Goal: Transaction & Acquisition: Purchase product/service

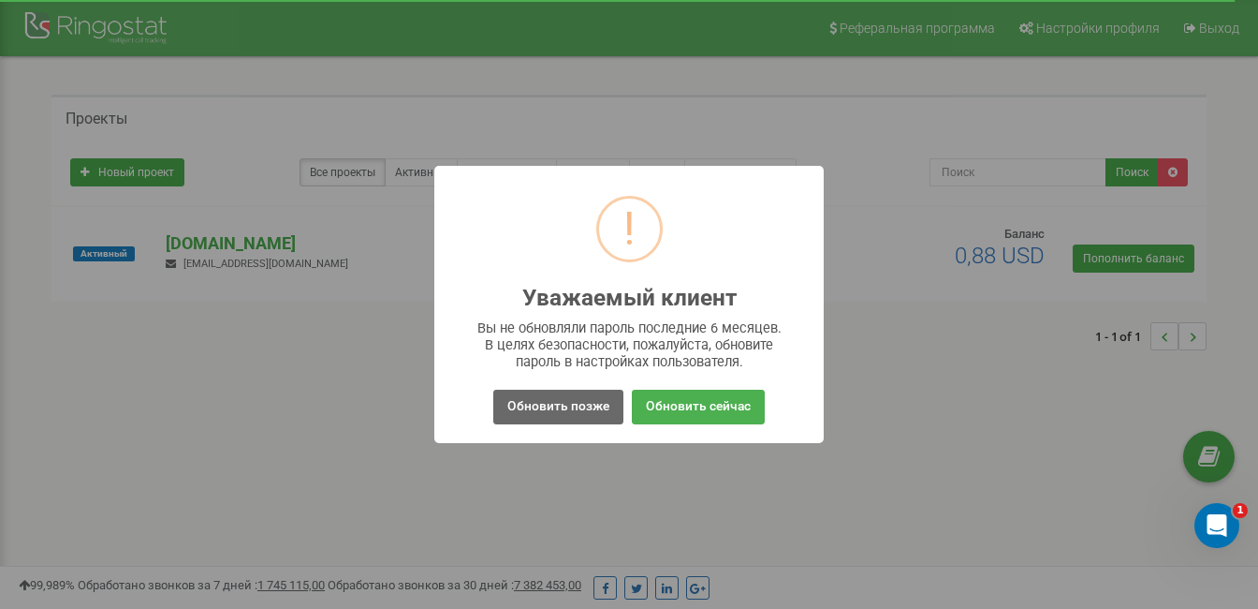
click at [597, 405] on button "Обновить позже" at bounding box center [558, 406] width 130 height 35
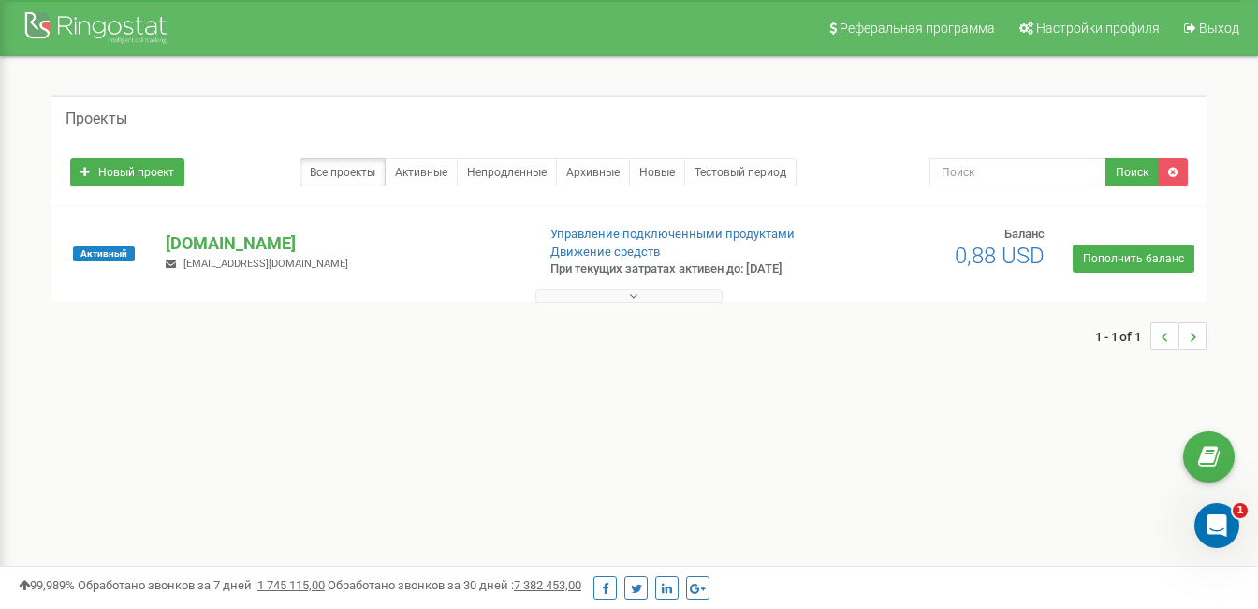
click at [1165, 242] on div "Баланс 0,88 USD Пополнить баланс" at bounding box center [1059, 249] width 286 height 47
click at [1163, 260] on link "Пополнить баланс" at bounding box center [1134, 258] width 122 height 28
click at [305, 8] on nav "Реферальная программа Настройки профиля Выход" at bounding box center [629, 28] width 1258 height 56
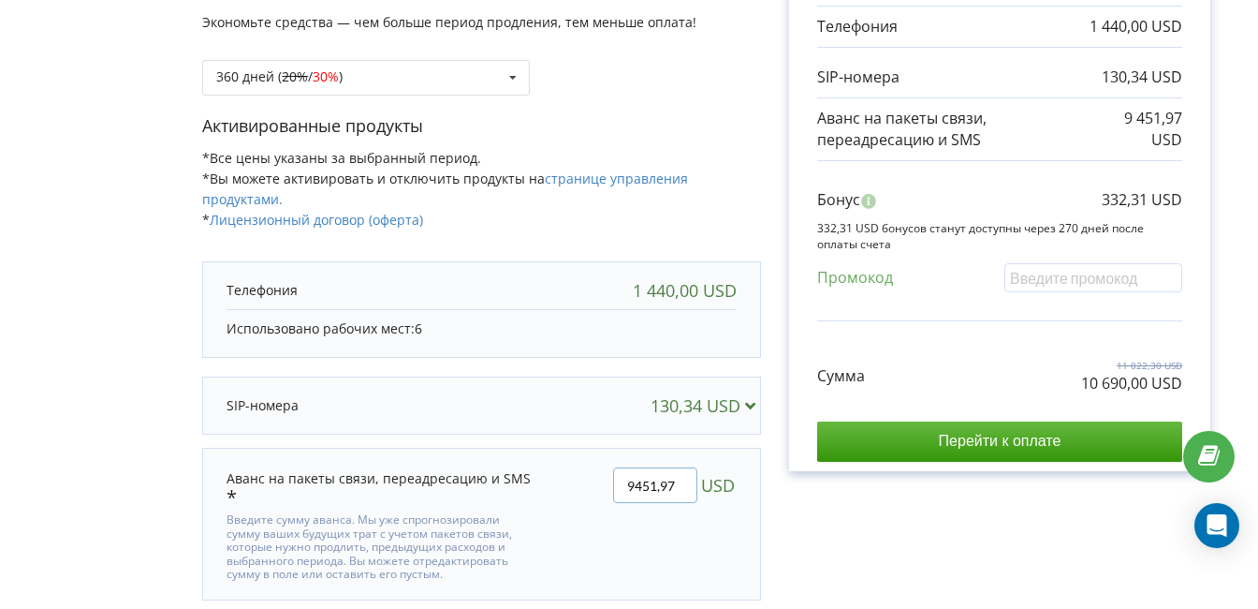
drag, startPoint x: 683, startPoint y: 471, endPoint x: 573, endPoint y: 471, distance: 109.5
click at [573, 471] on div "9451,97 USD" at bounding box center [649, 524] width 201 height 140
click at [507, 71] on icon at bounding box center [513, 78] width 28 height 35
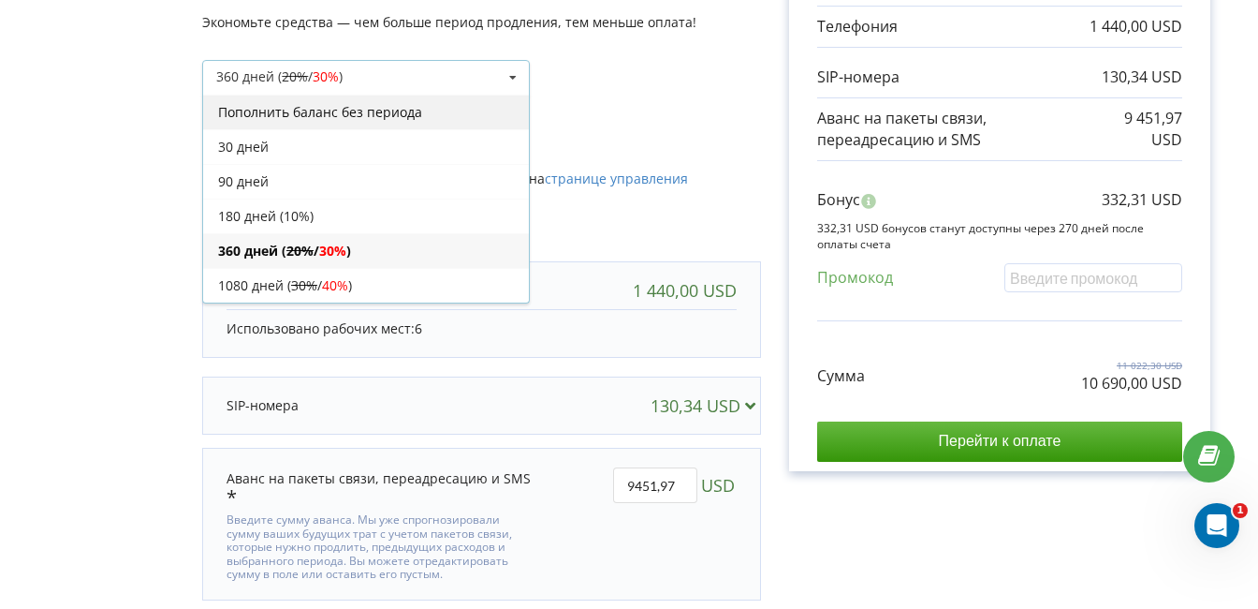
click at [413, 114] on div "Пополнить баланс без периода" at bounding box center [366, 112] width 326 height 35
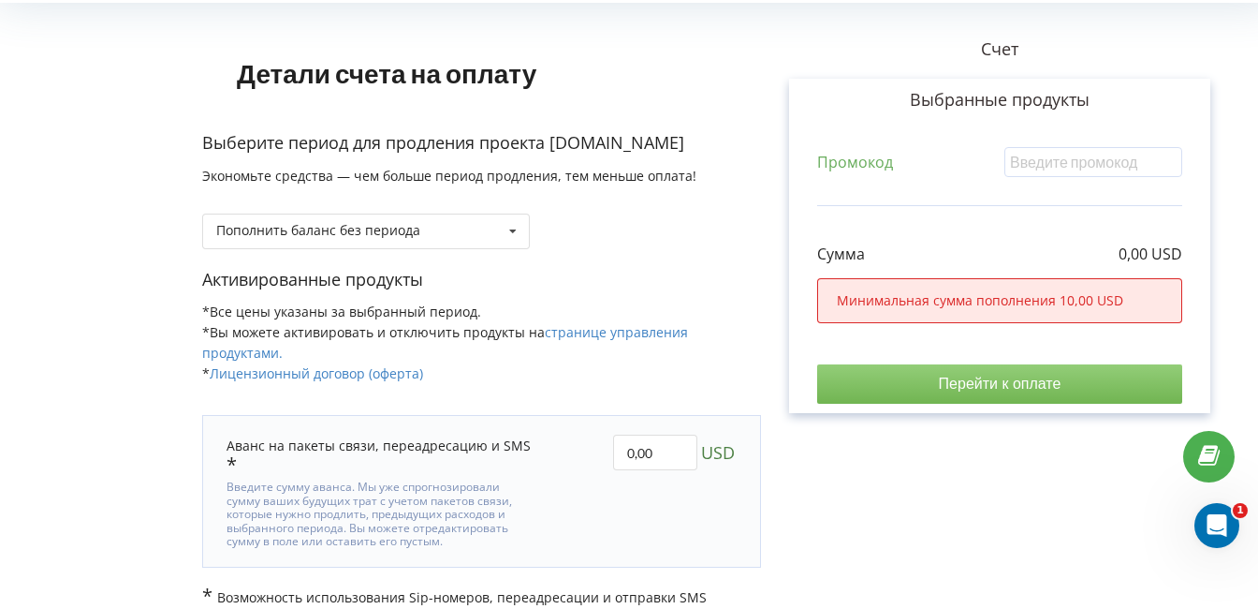
scroll to position [90, 0]
click at [631, 443] on input "0,00" at bounding box center [655, 453] width 84 height 36
type input "100,00"
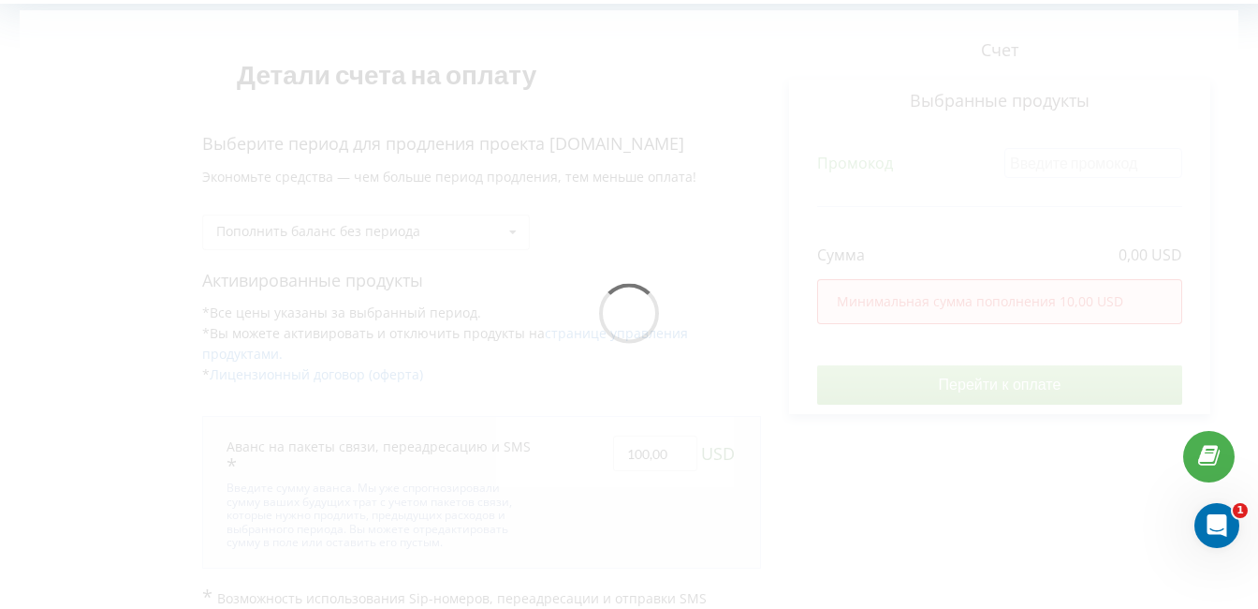
click at [916, 530] on div "Детали счета на оплату Выберите период для продления проекта javarush.com Эконо…" at bounding box center [629, 318] width 1219 height 616
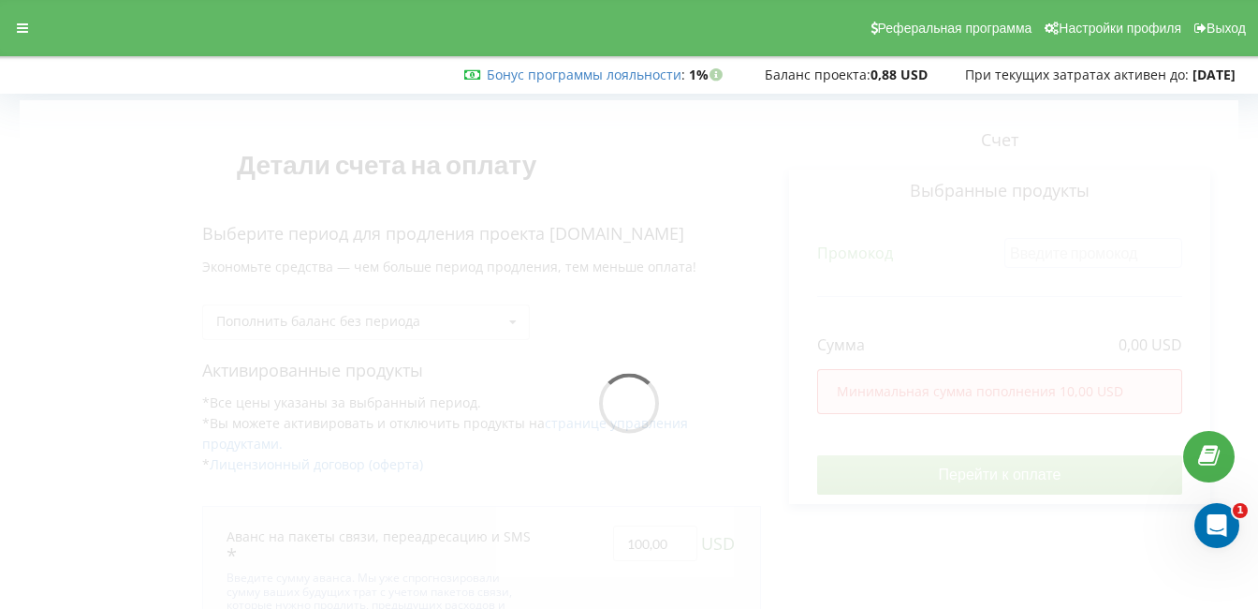
scroll to position [0, 0]
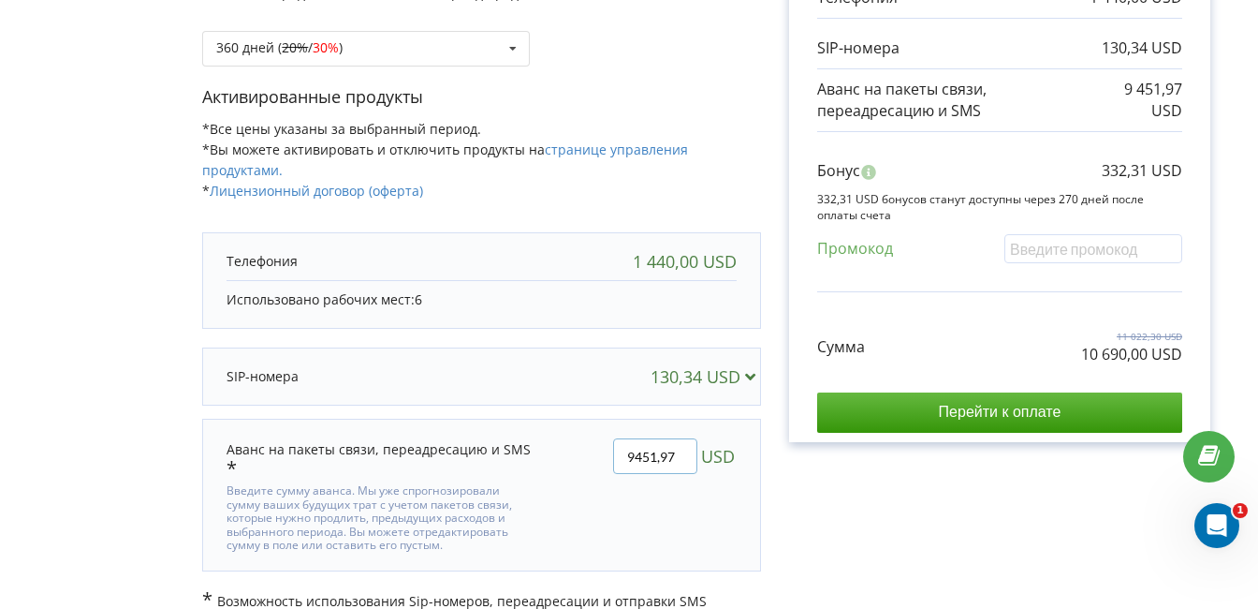
click at [629, 445] on input "9451,97" at bounding box center [655, 456] width 84 height 36
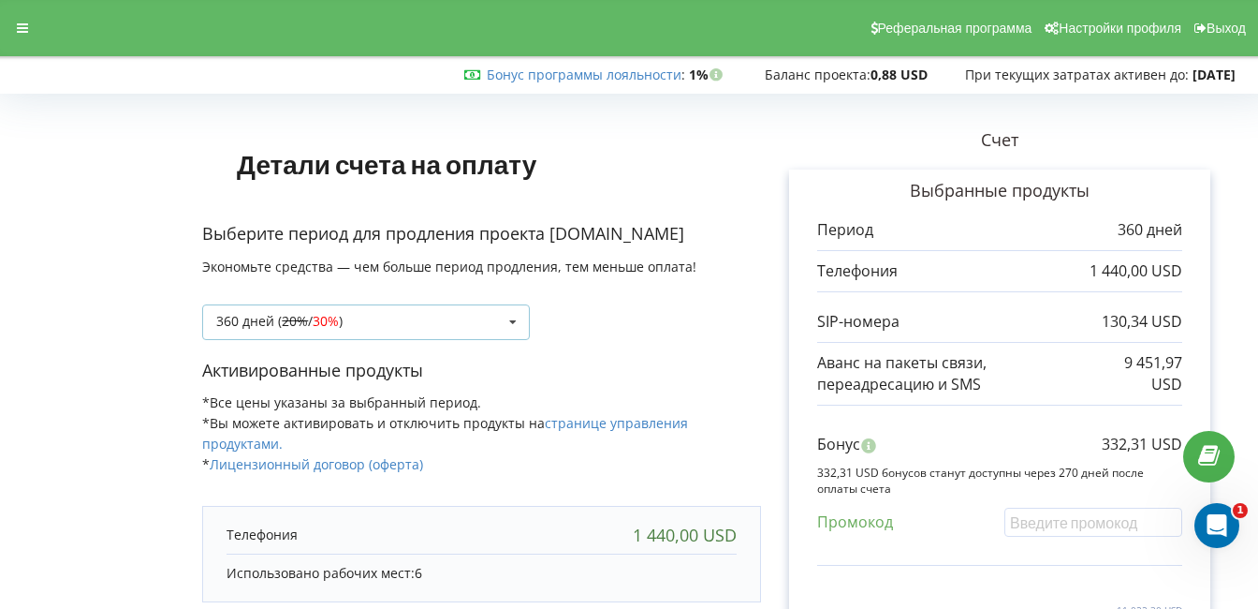
click at [494, 329] on div "360 дней ( 20% / 30% ) Пополнить баланс без периода 20% / 30% 30% / 40%" at bounding box center [366, 322] width 328 height 36
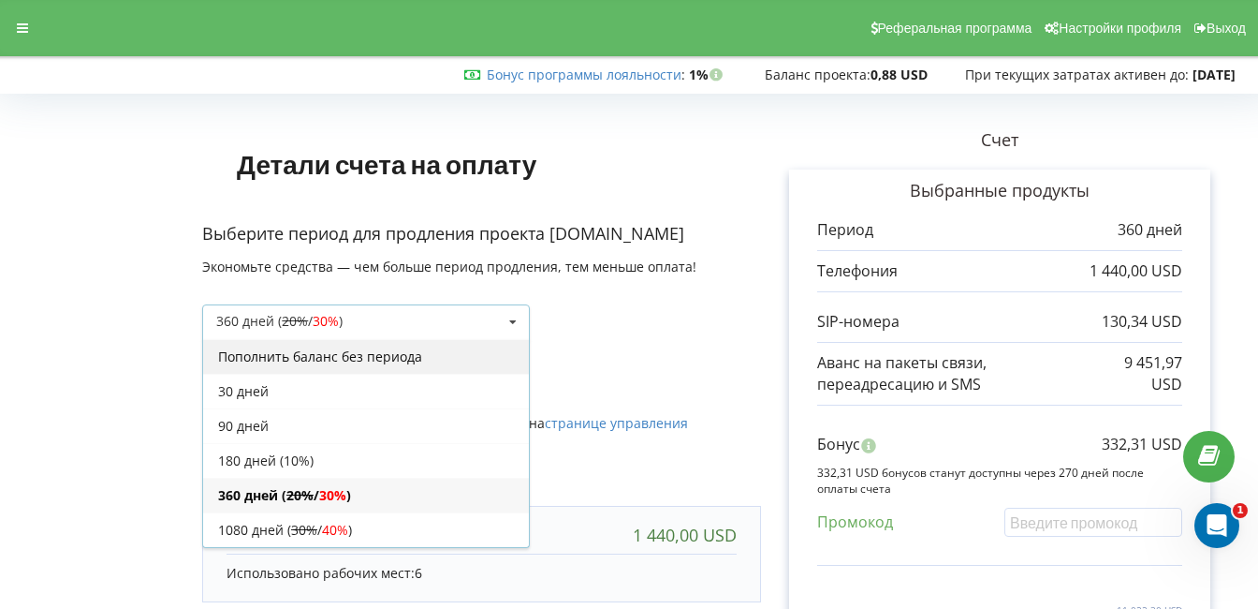
click at [409, 354] on div "Пополнить баланс без периода" at bounding box center [366, 356] width 326 height 35
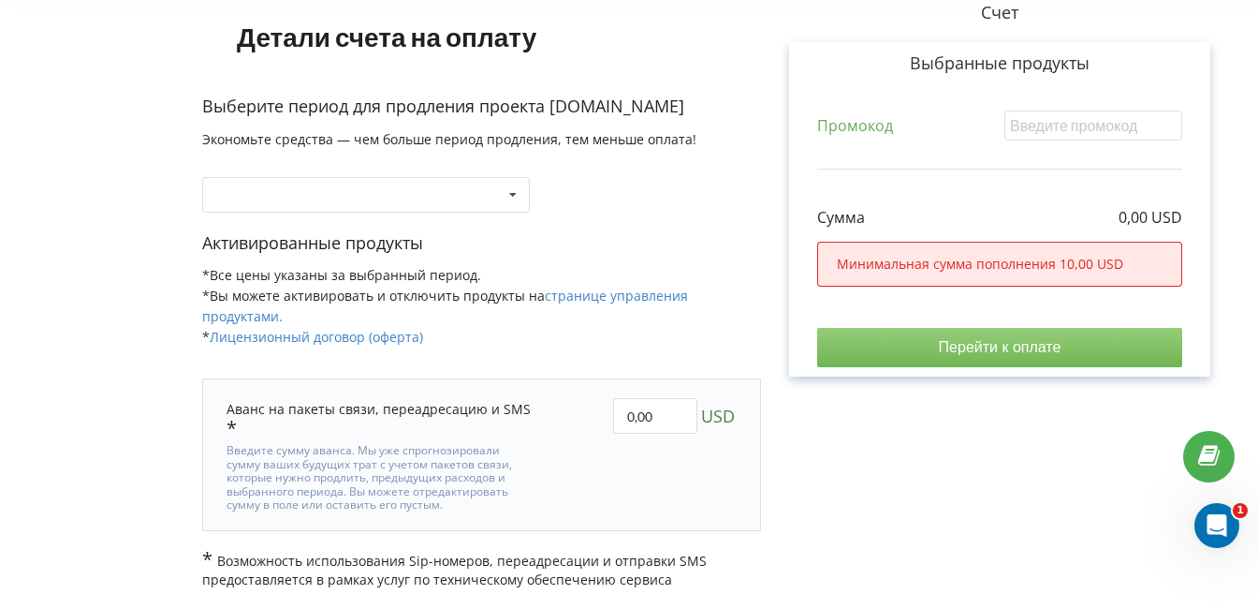
scroll to position [90, 0]
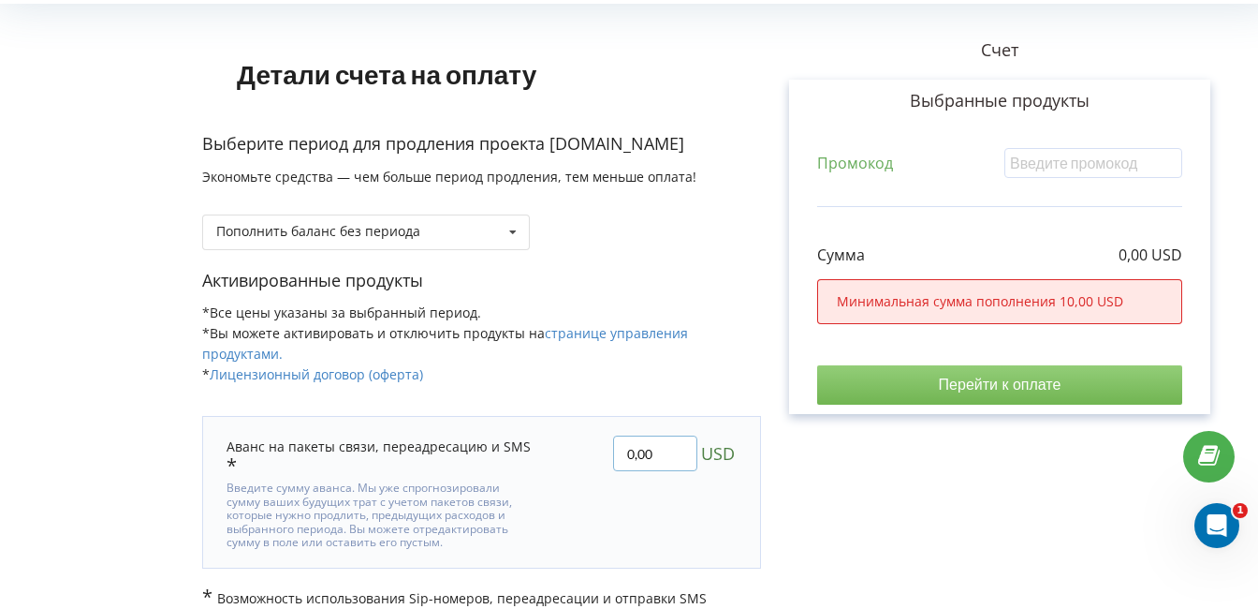
click at [627, 445] on input "0,00" at bounding box center [655, 453] width 84 height 36
type input "100,00"
click at [874, 520] on div "Детали счета на оплату Выберите период для продления проекта javarush.com Эконо…" at bounding box center [629, 318] width 1219 height 616
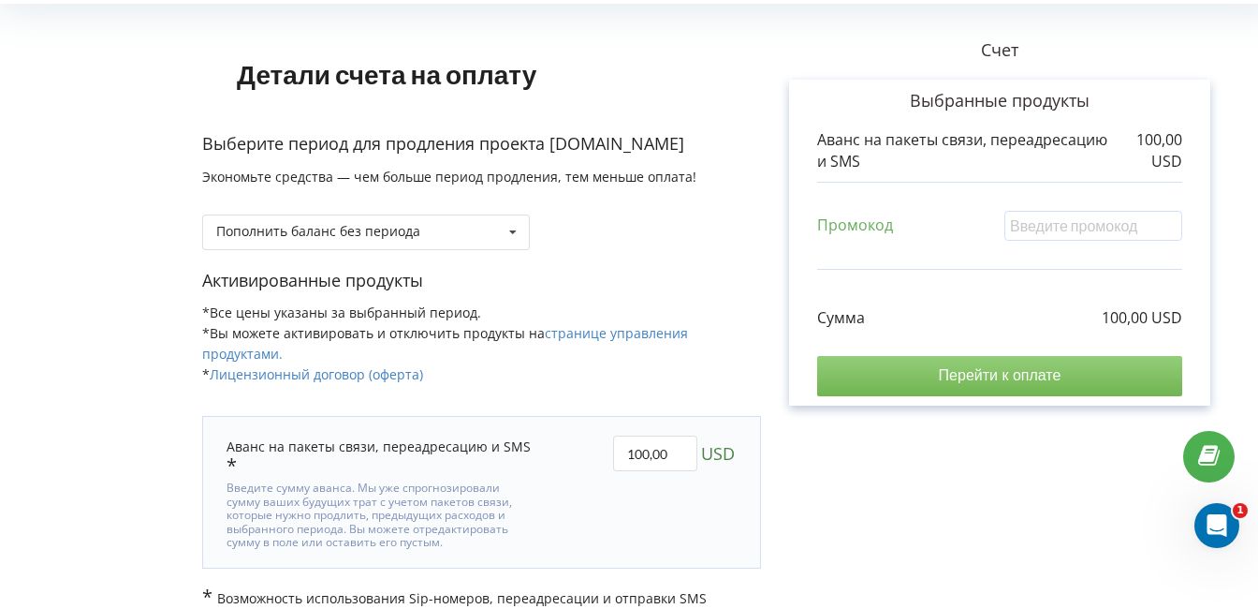
click at [871, 366] on input "Перейти к оплате" at bounding box center [999, 375] width 365 height 39
